Goal: Task Accomplishment & Management: Manage account settings

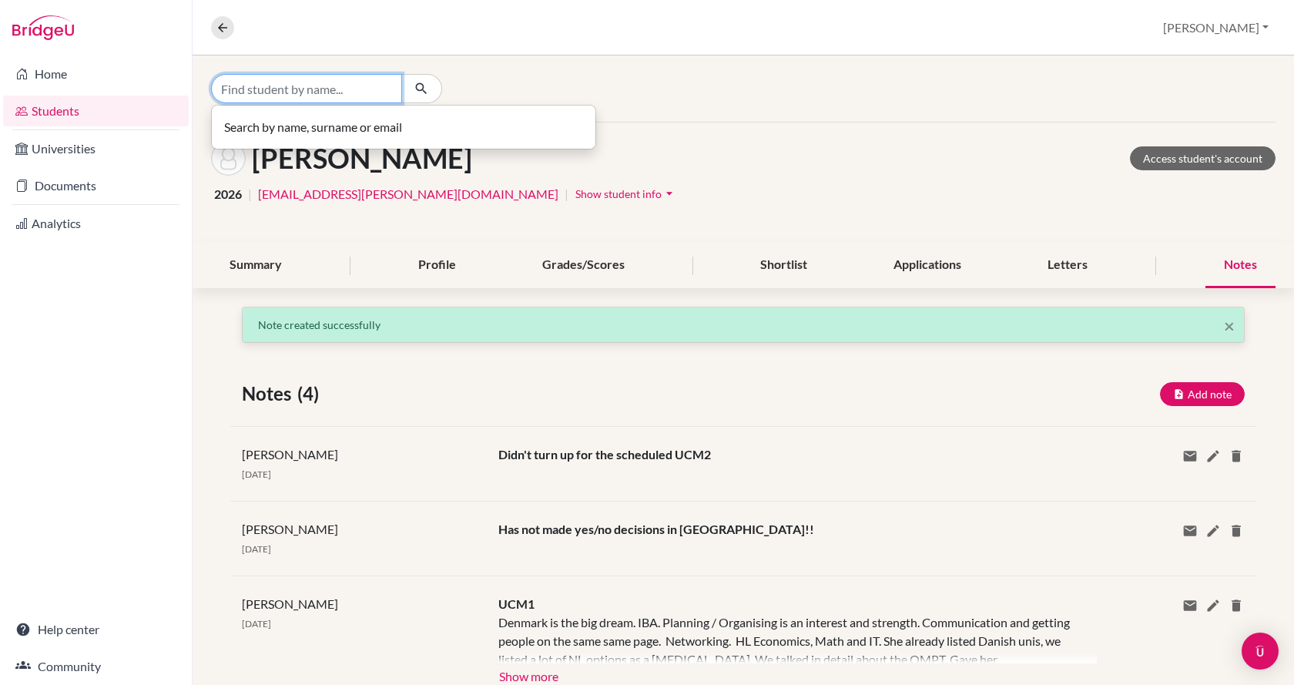
drag, startPoint x: 0, startPoint y: 0, endPoint x: 378, endPoint y: 98, distance: 390.0
click at [378, 98] on input "Find student by name..." at bounding box center [306, 88] width 191 height 29
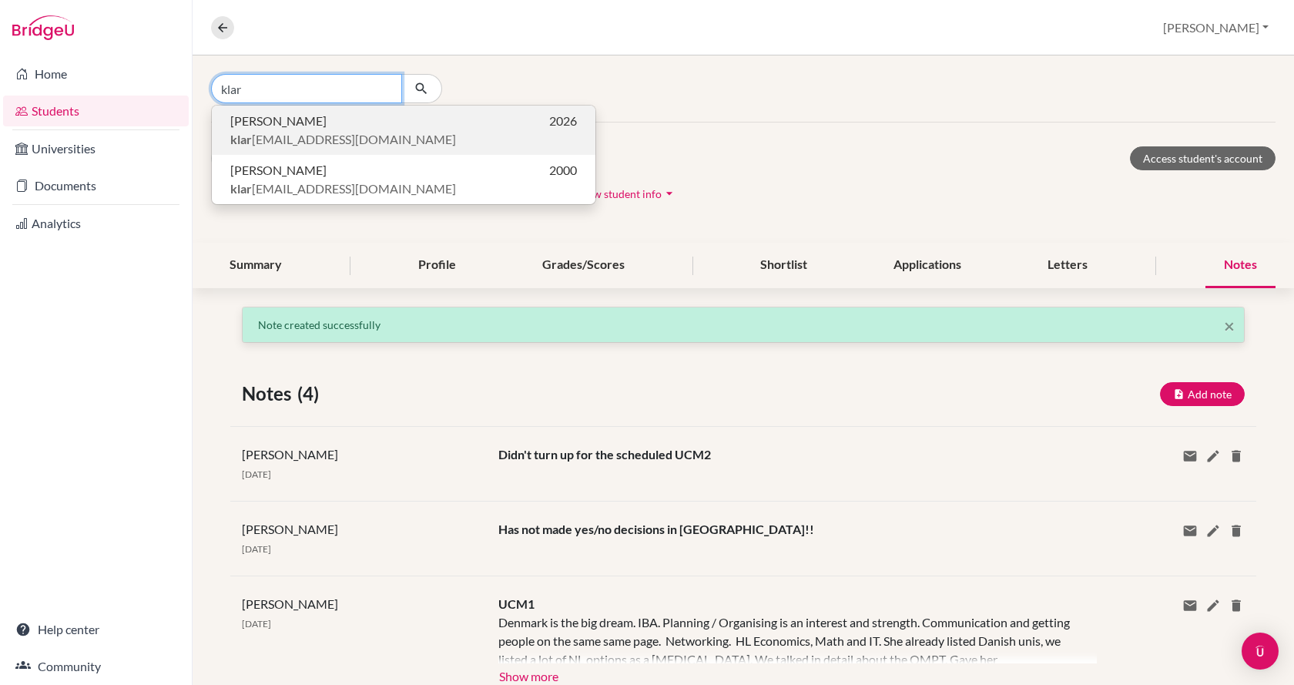
type input "klar"
click at [370, 129] on p "[PERSON_NAME] 2026" at bounding box center [403, 121] width 347 height 18
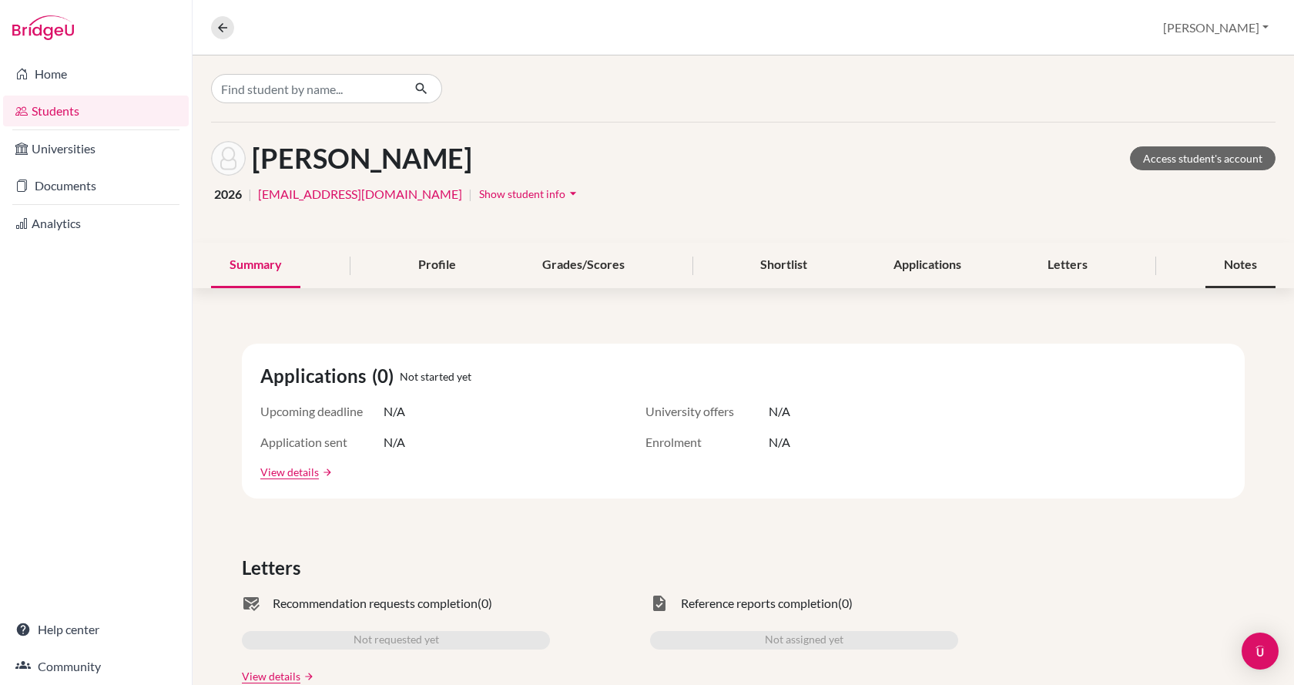
click at [1218, 262] on div "Notes" at bounding box center [1241, 265] width 70 height 45
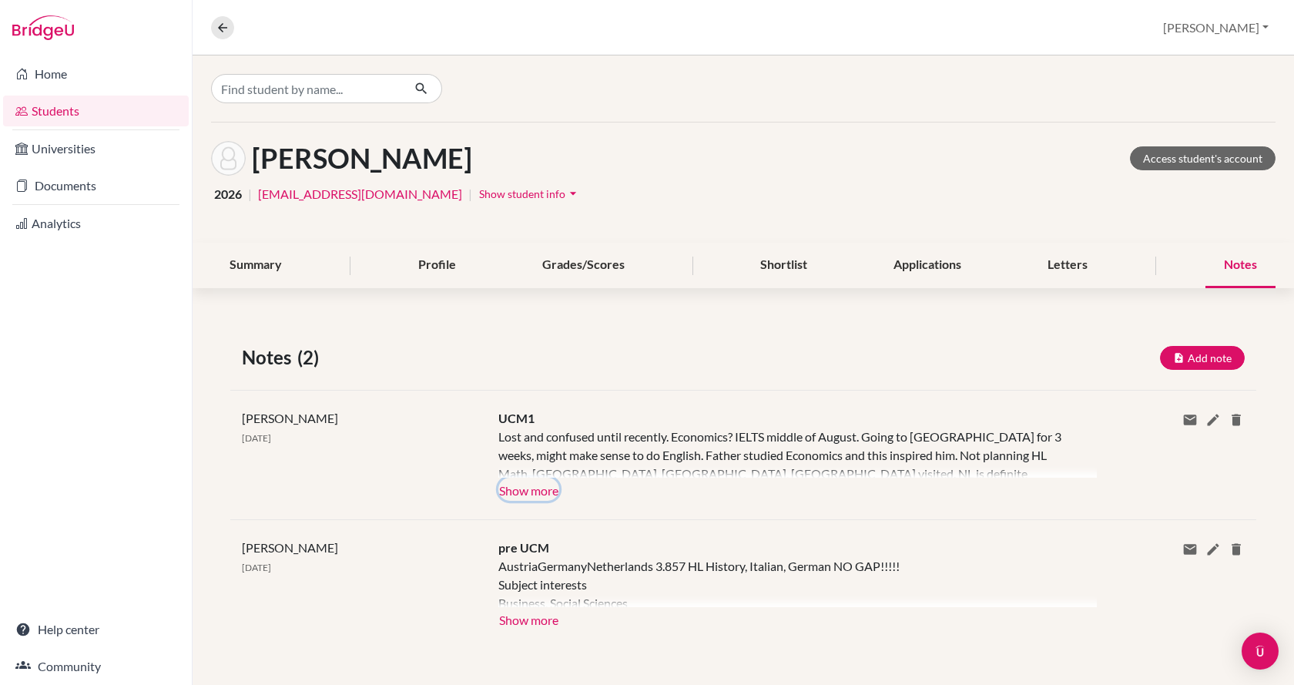
click at [534, 493] on button "Show more" at bounding box center [528, 489] width 61 height 23
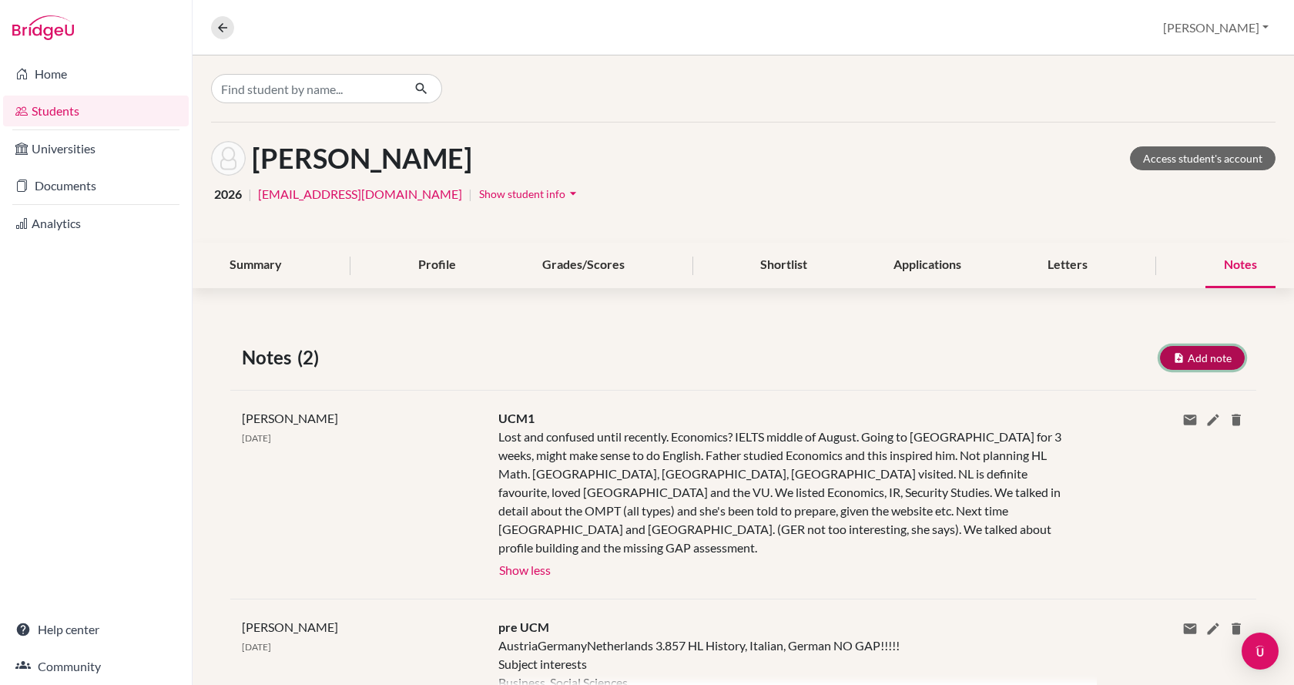
click at [1194, 351] on button "Add note" at bounding box center [1202, 358] width 85 height 24
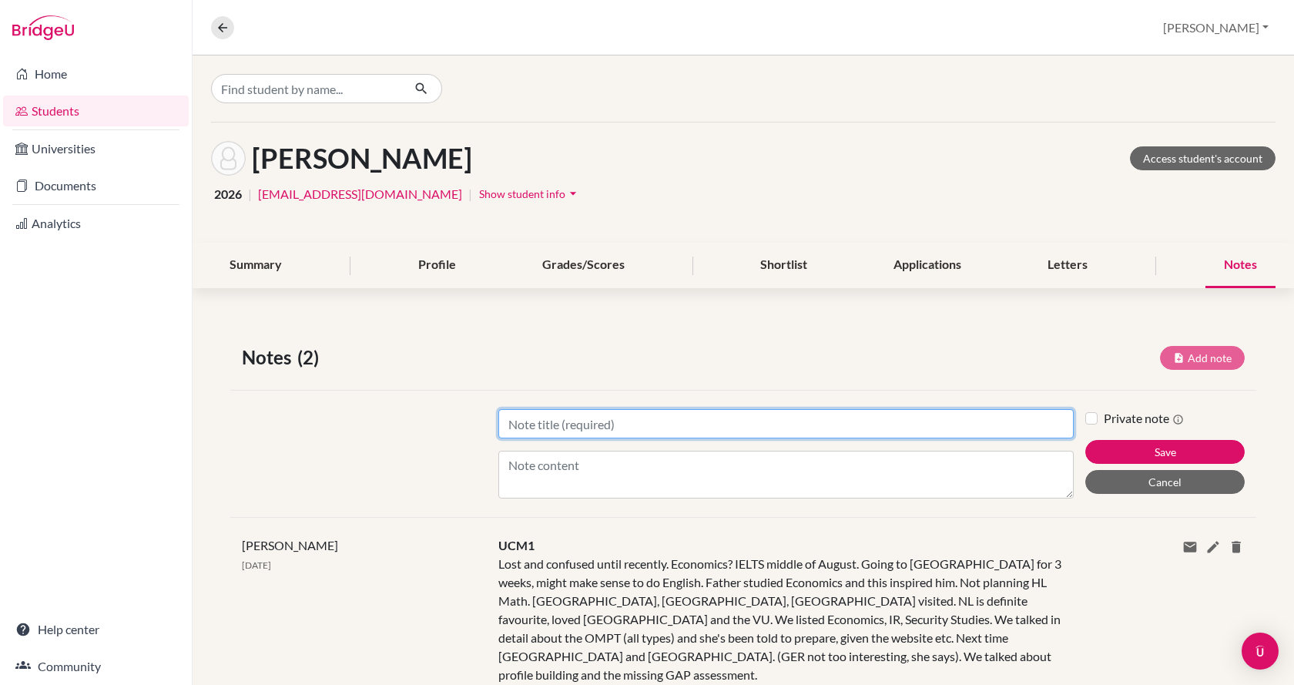
click at [692, 431] on input "Title" at bounding box center [786, 423] width 576 height 29
